Goal: Find specific page/section: Find specific page/section

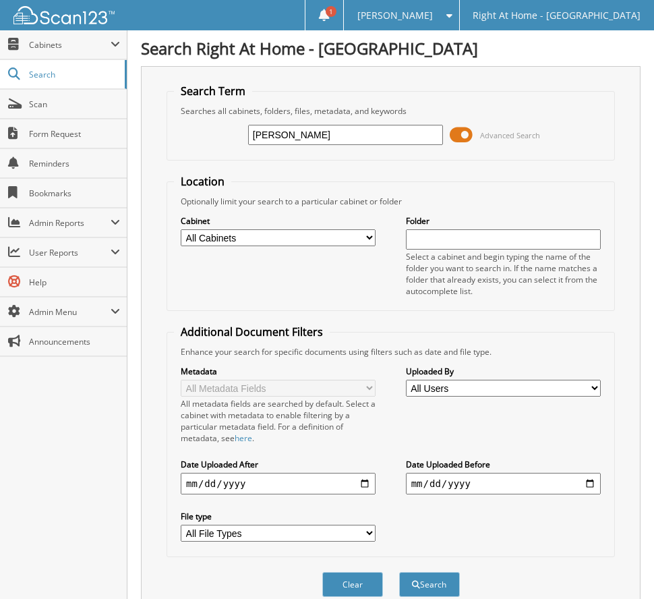
drag, startPoint x: 279, startPoint y: 139, endPoint x: 239, endPoint y: 151, distance: 41.6
click at [239, 152] on div "pam Advanced Search" at bounding box center [391, 135] width 434 height 36
drag, startPoint x: 322, startPoint y: 136, endPoint x: 206, endPoint y: 113, distance: 118.4
click at [206, 113] on fieldset "Search Term Searches all cabinets, folders, files, metadata, and keywords qillo…" at bounding box center [391, 122] width 449 height 77
type input "[PERSON_NAME]"
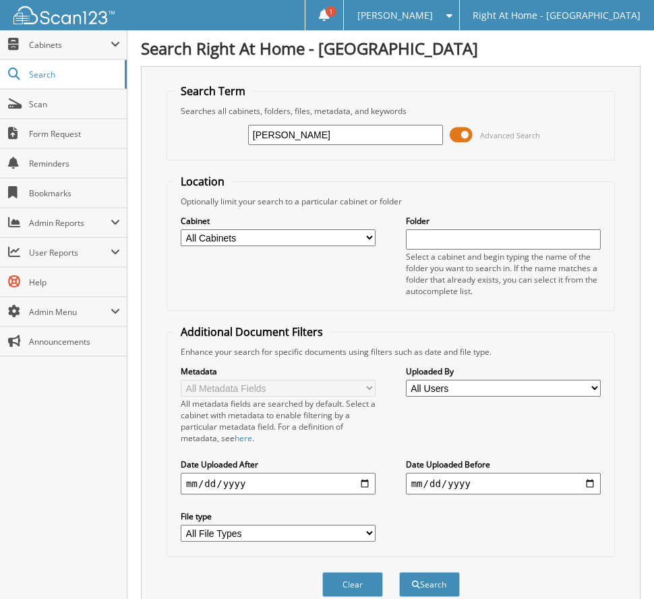
click at [399, 572] on button "Search" at bounding box center [429, 584] width 61 height 25
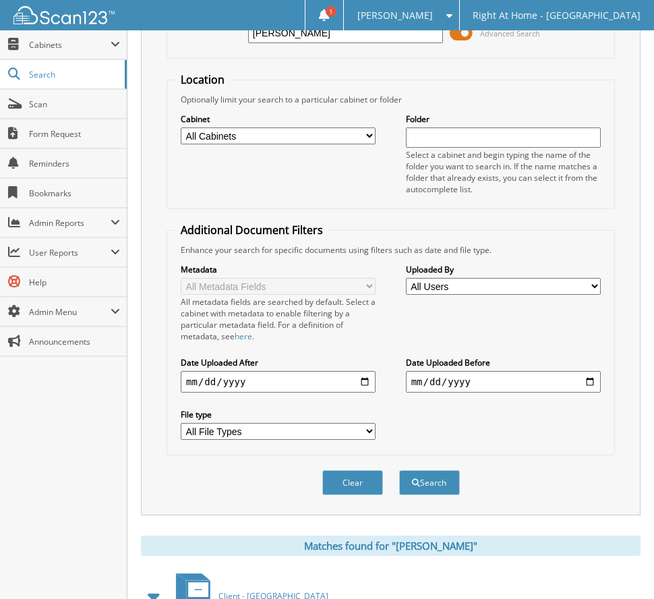
scroll to position [201, 0]
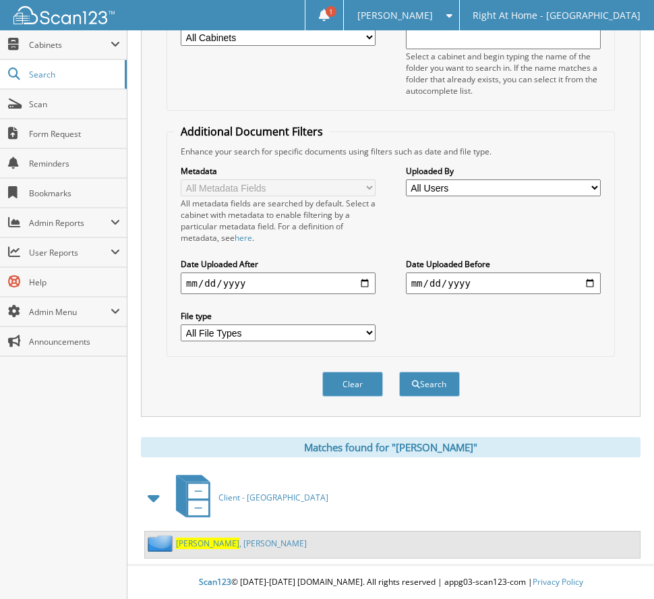
click at [189, 544] on span "[PERSON_NAME]" at bounding box center [207, 543] width 63 height 11
